Goal: Task Accomplishment & Management: Use online tool/utility

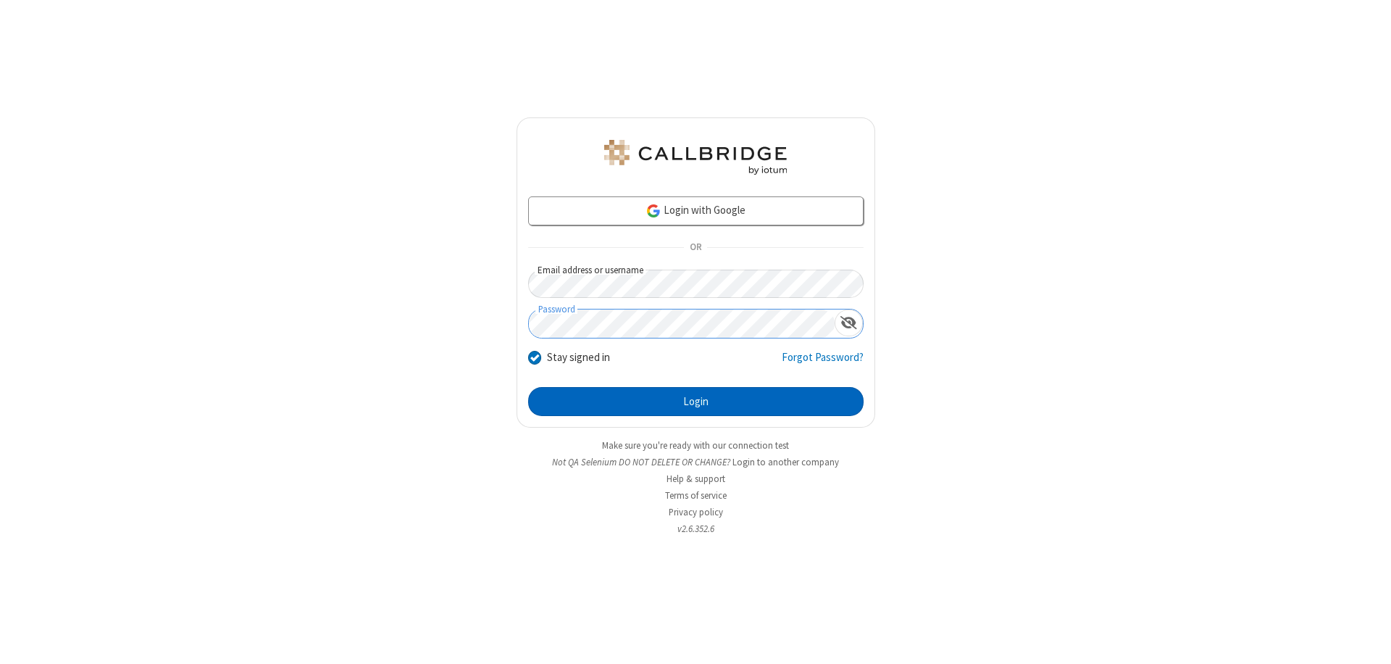
click at [696, 401] on button "Login" at bounding box center [695, 401] width 335 height 29
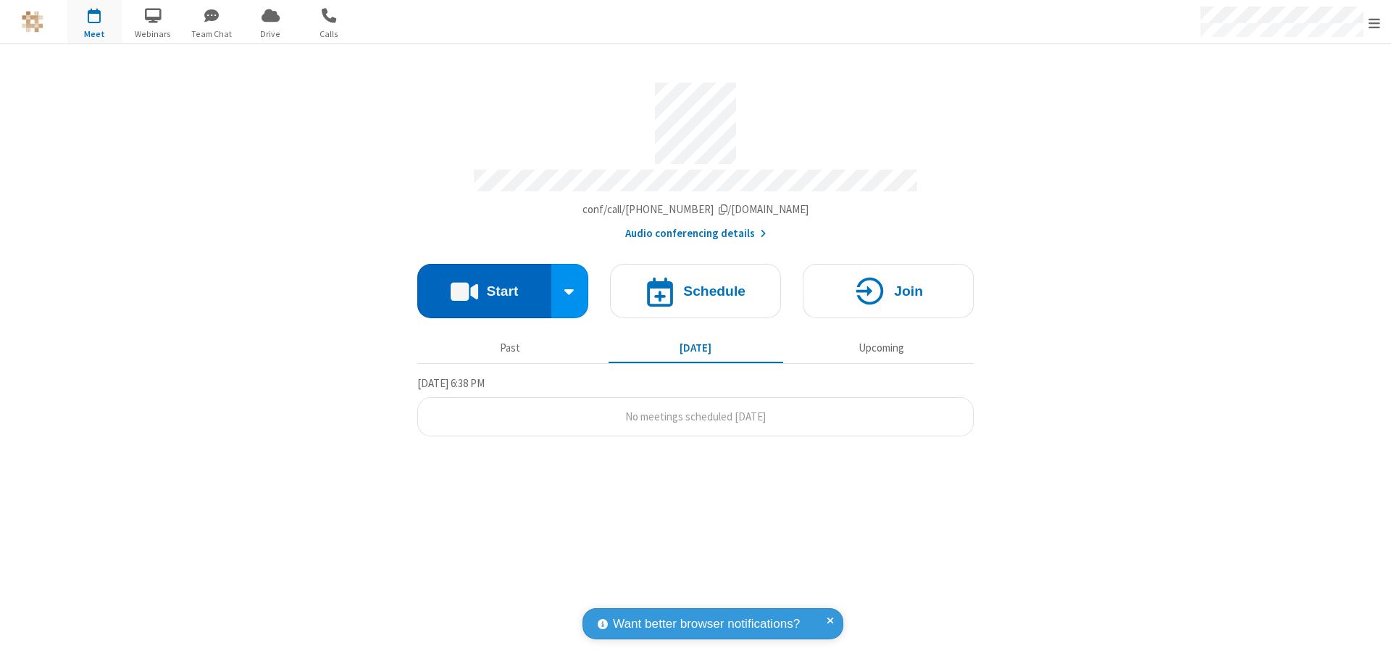
click at [484, 284] on button "Start" at bounding box center [484, 291] width 134 height 54
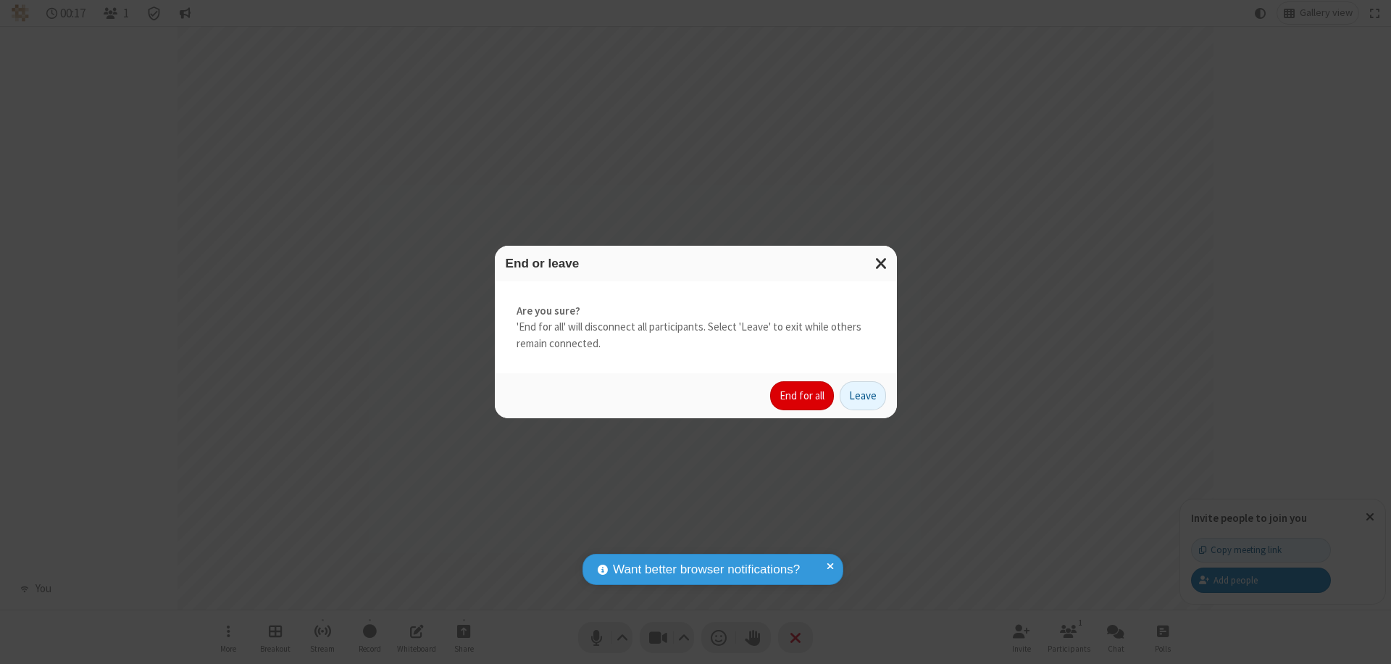
click at [803, 396] on button "End for all" at bounding box center [802, 395] width 64 height 29
